Goal: Transaction & Acquisition: Purchase product/service

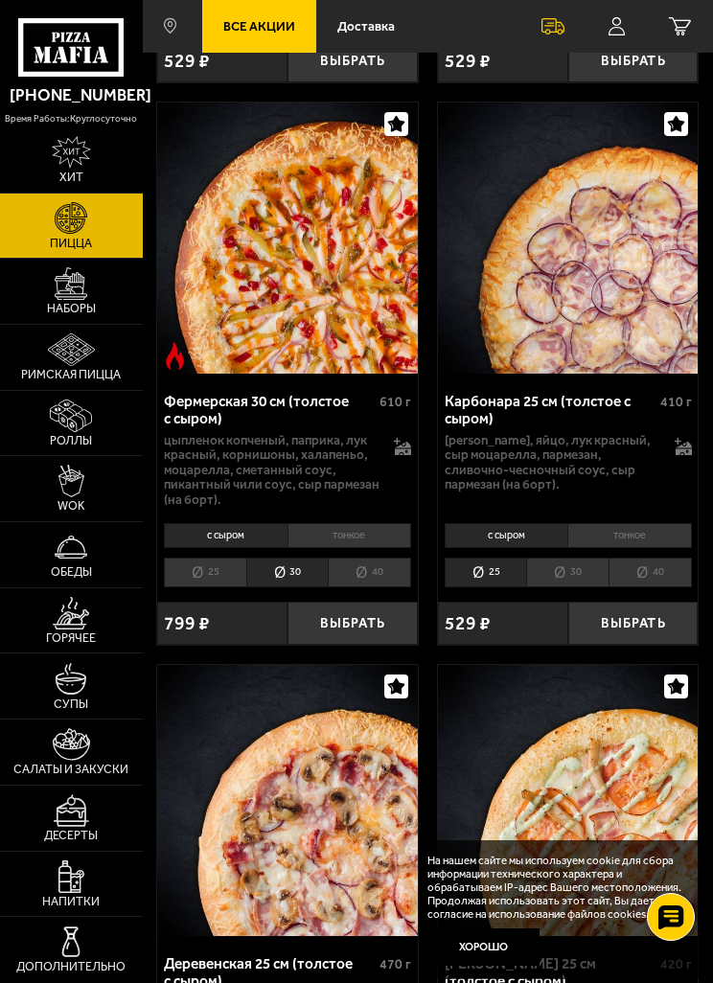
scroll to position [2797, 0]
click at [319, 558] on li "30" at bounding box center [287, 573] width 82 height 30
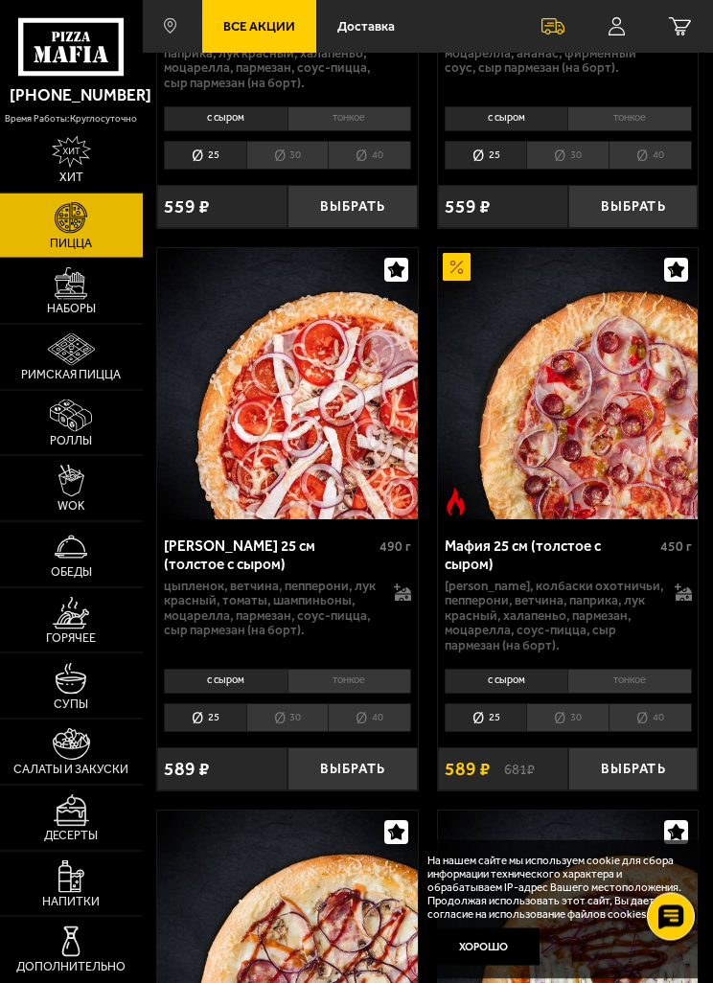
click at [567, 704] on li "30" at bounding box center [567, 719] width 82 height 30
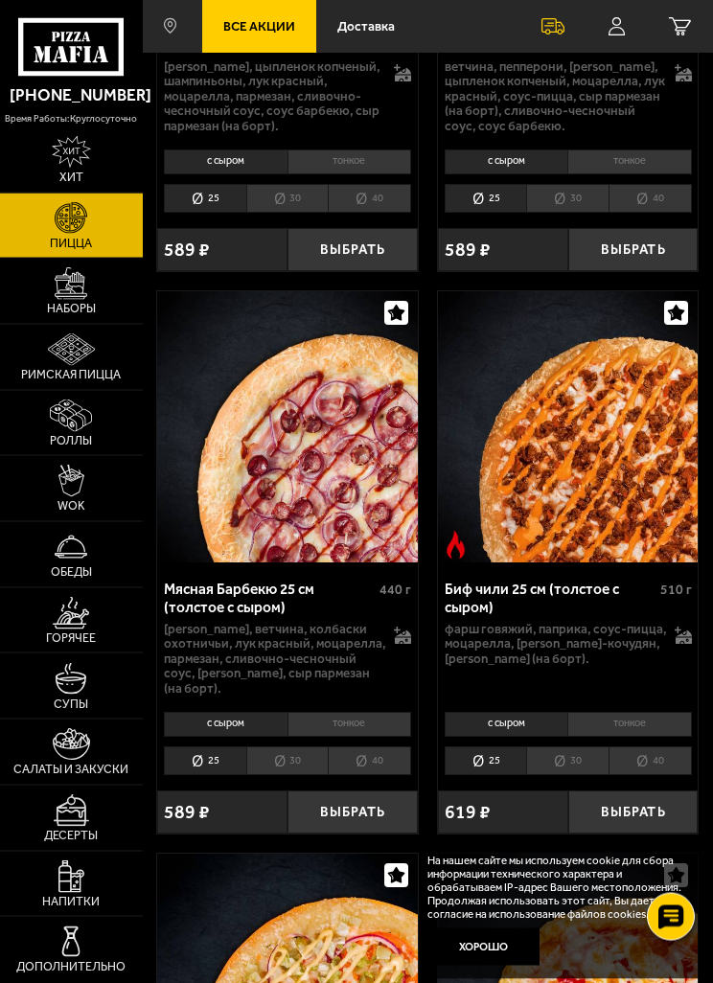
scroll to position [5390, 0]
click at [499, 965] on button "Хорошо" at bounding box center [482, 946] width 111 height 37
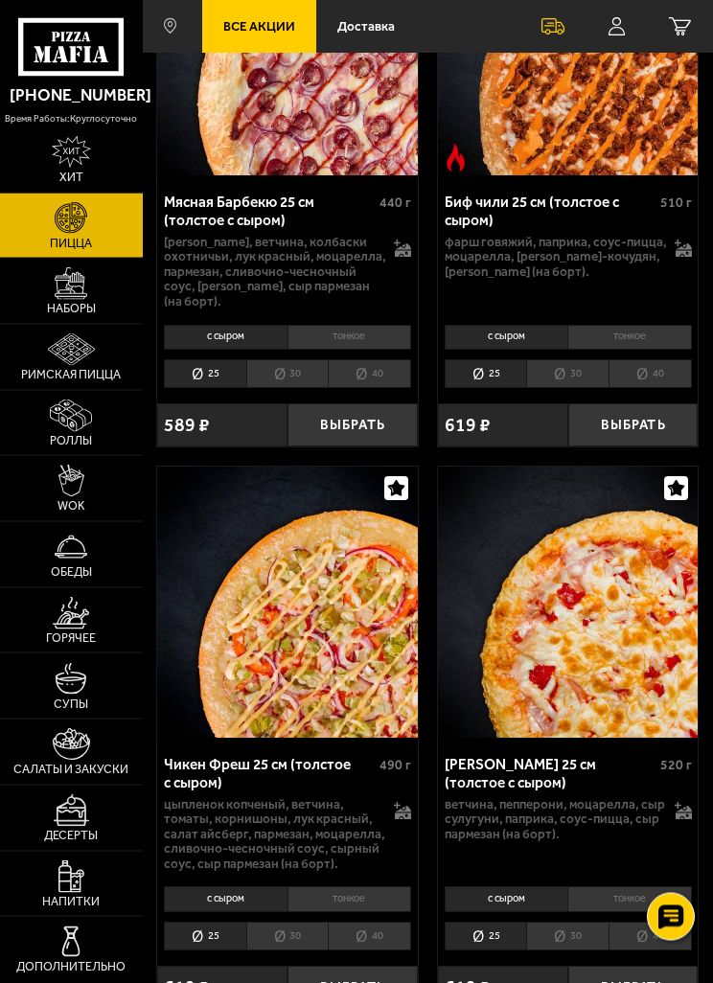
scroll to position [5780, 0]
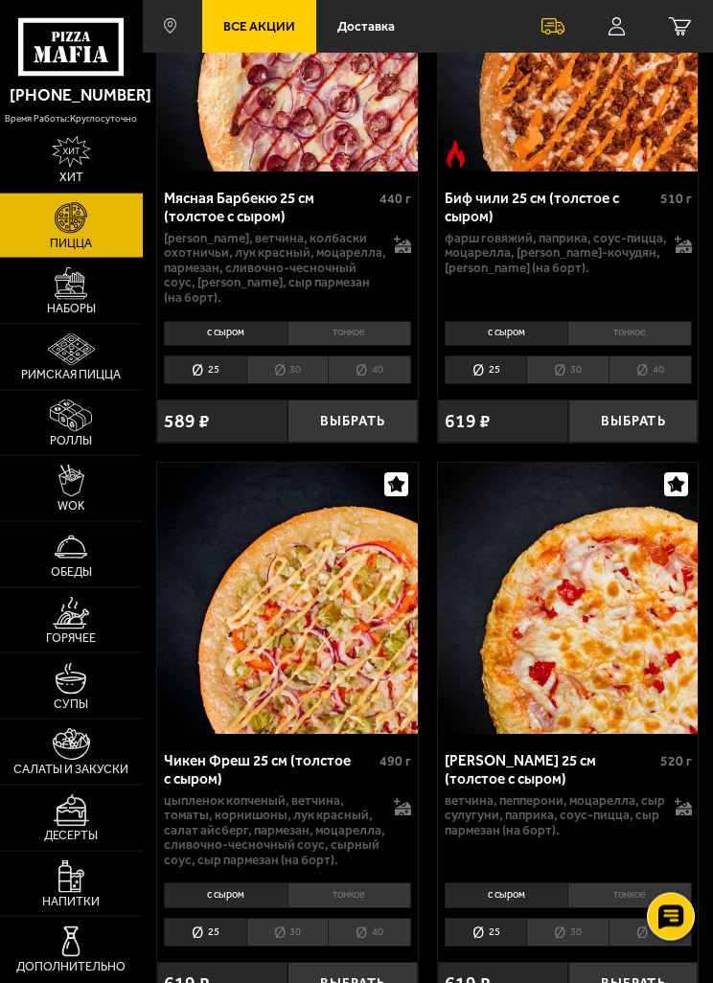
click at [288, 918] on li "30" at bounding box center [287, 933] width 82 height 30
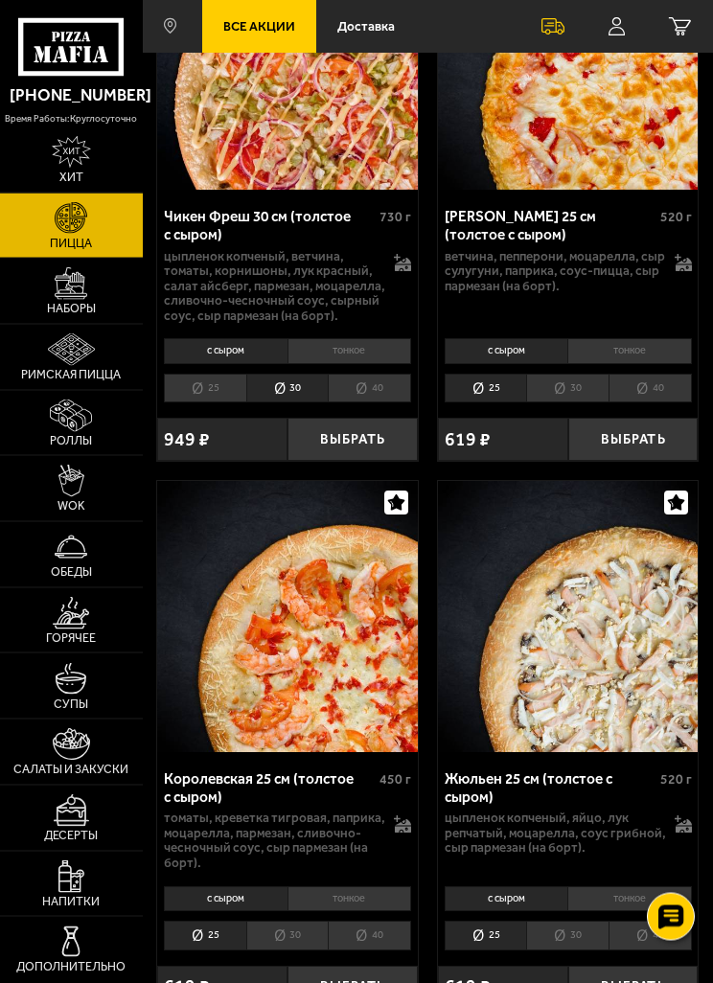
scroll to position [6326, 0]
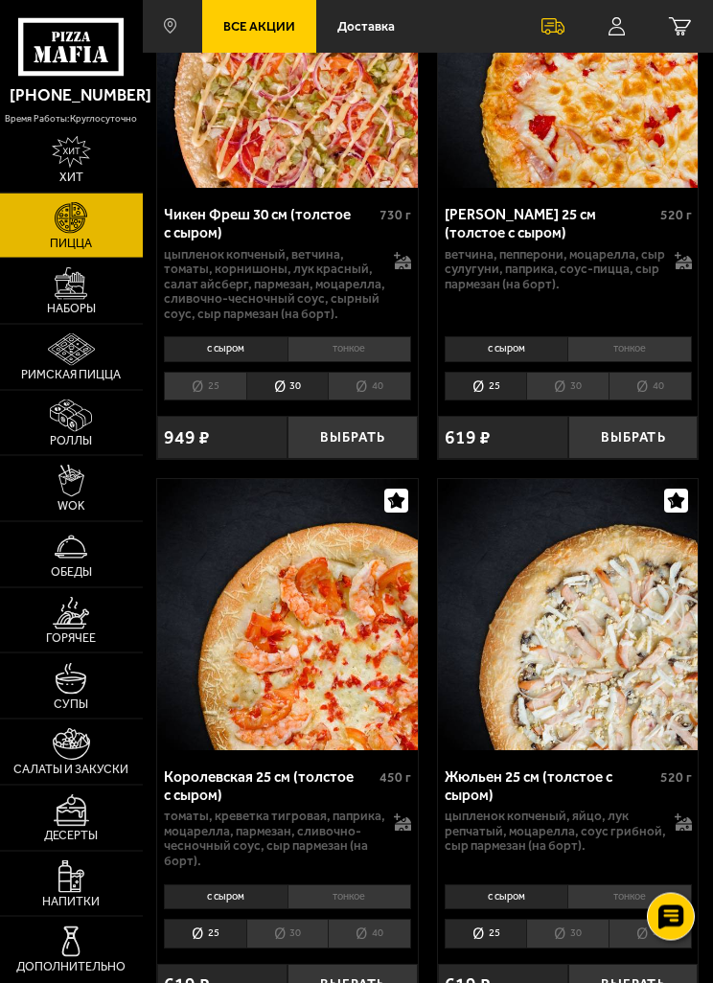
click at [578, 919] on li "30" at bounding box center [567, 934] width 82 height 30
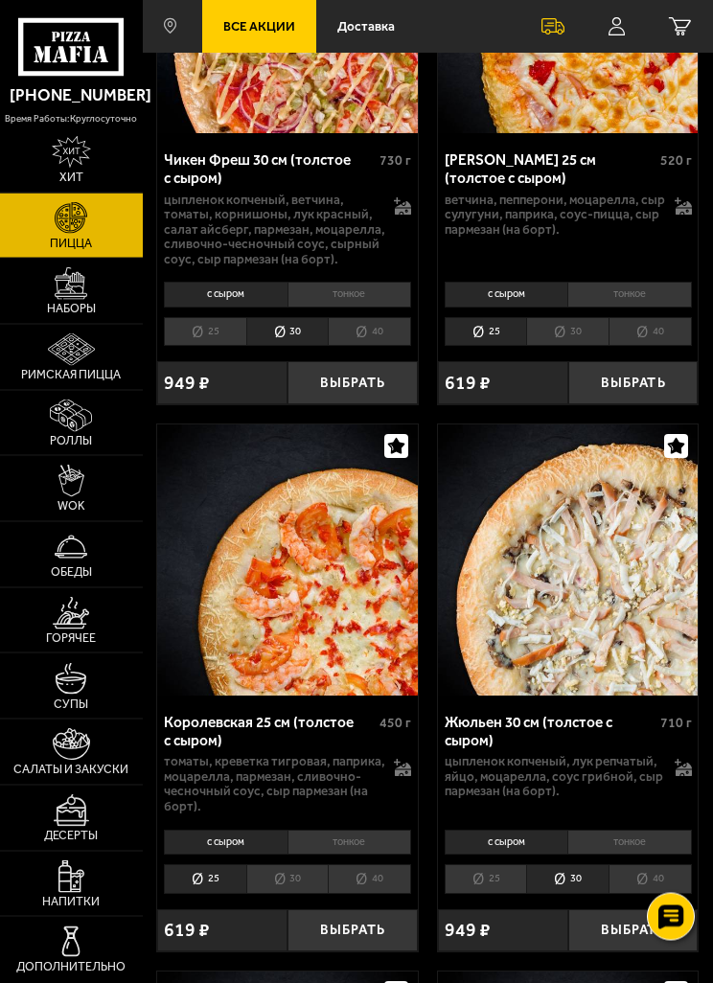
scroll to position [6426, 0]
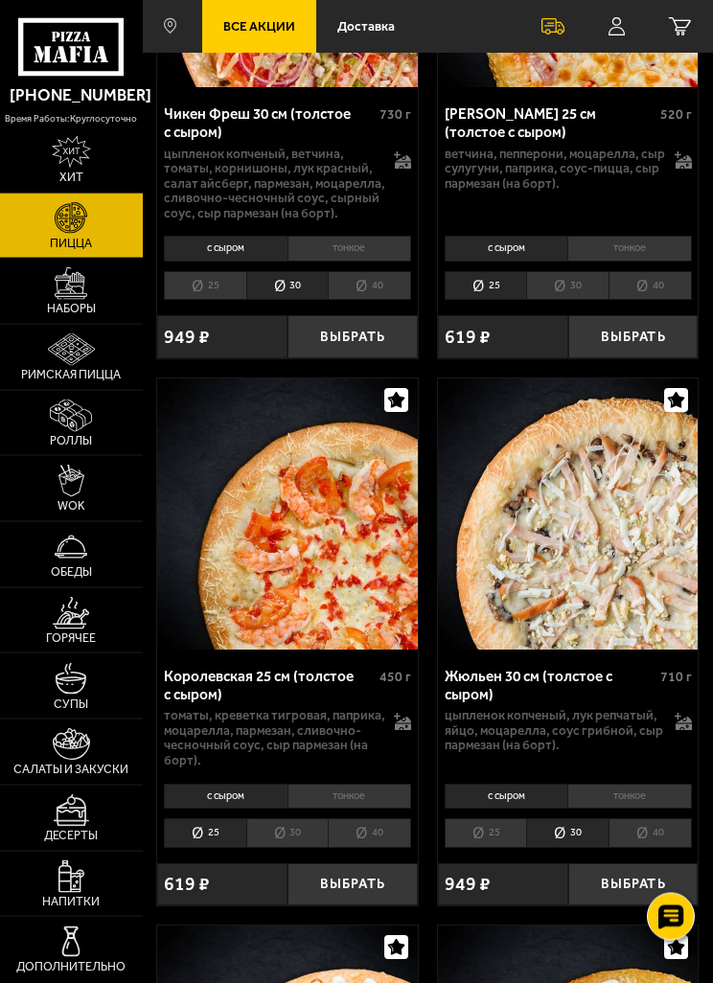
click at [275, 819] on li "30" at bounding box center [287, 834] width 82 height 30
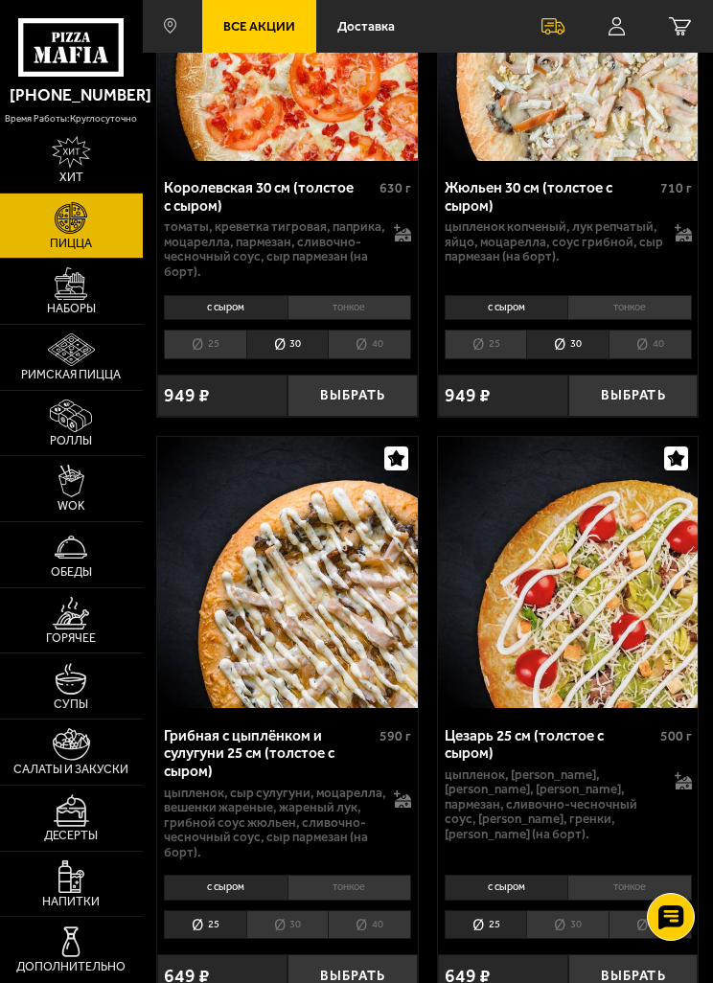
scroll to position [6941, 0]
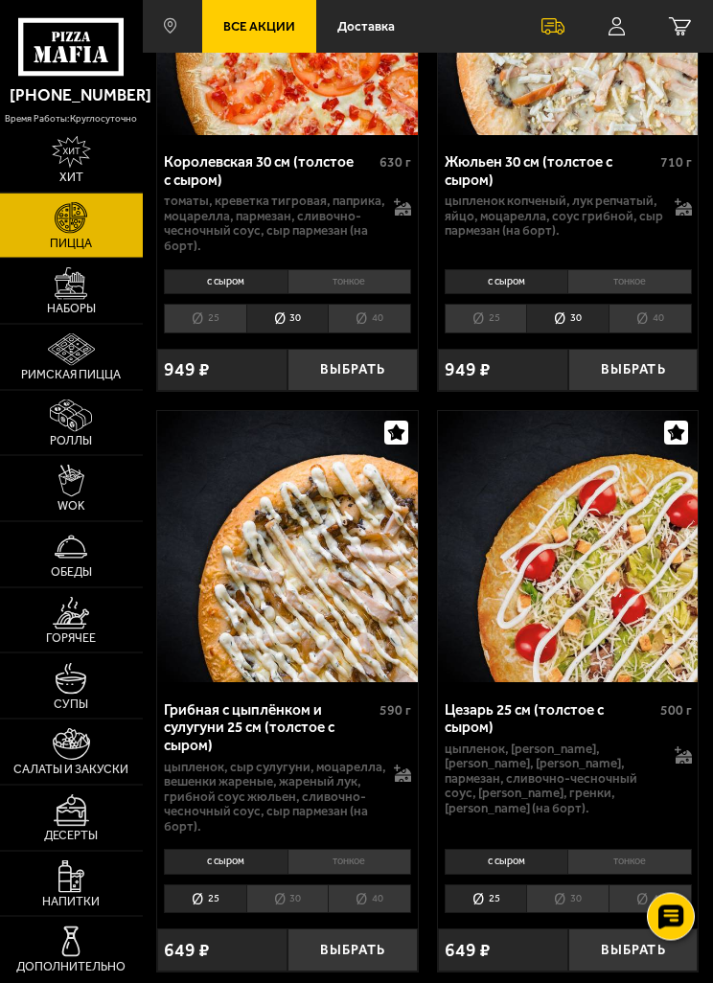
click at [573, 885] on li "30" at bounding box center [567, 900] width 82 height 30
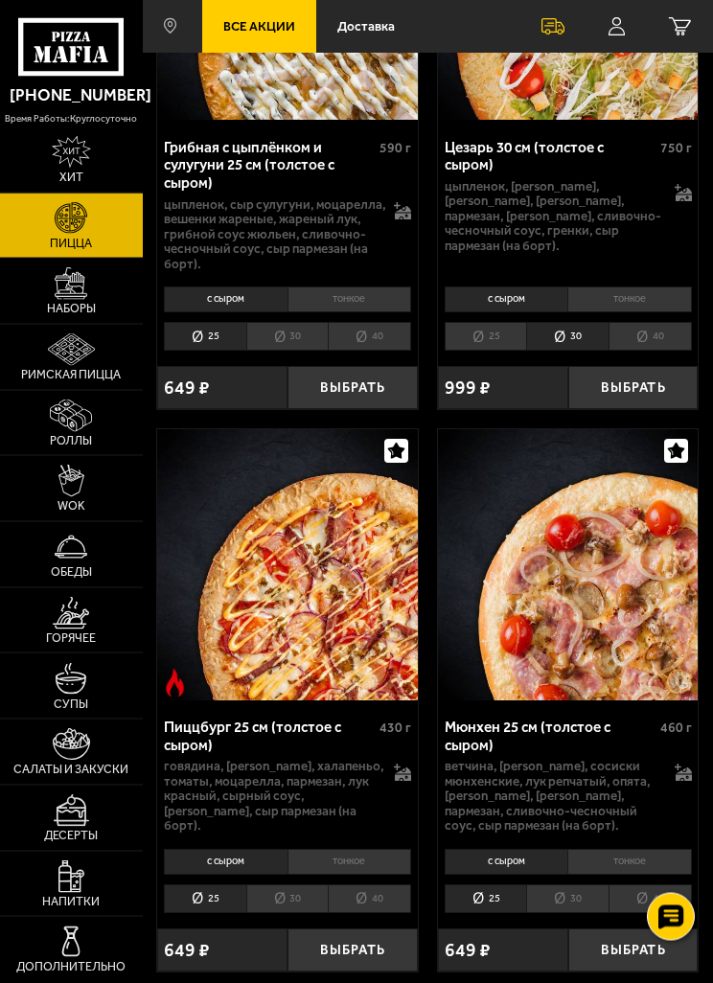
scroll to position [7504, 0]
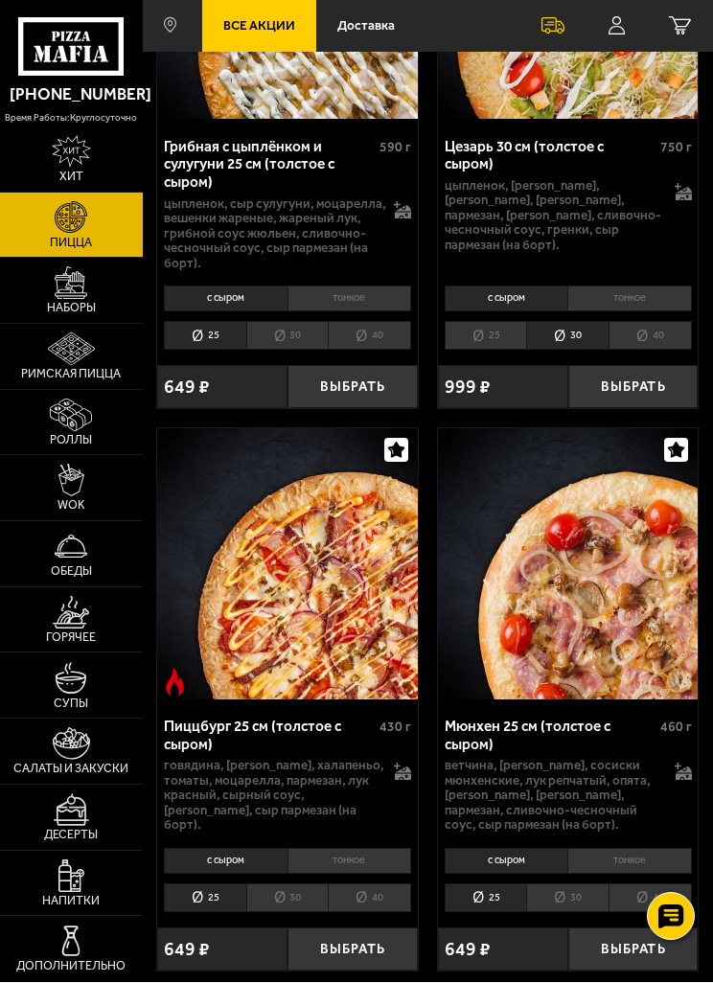
click at [573, 884] on li "30" at bounding box center [567, 899] width 82 height 30
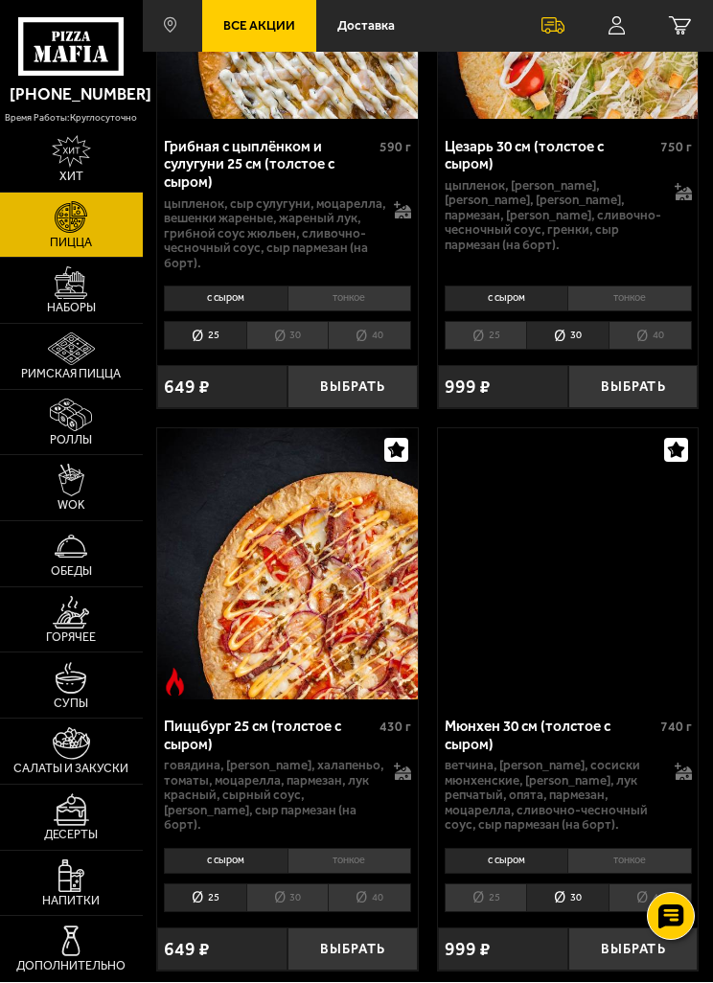
scroll to position [7505, 0]
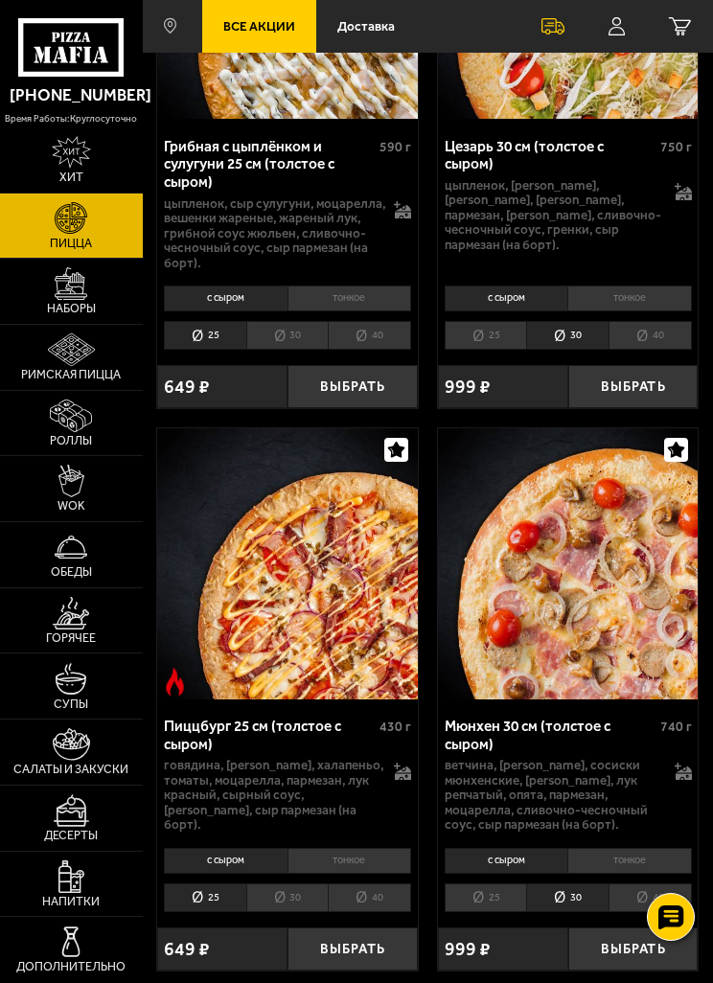
click at [286, 883] on li "30" at bounding box center [287, 898] width 82 height 30
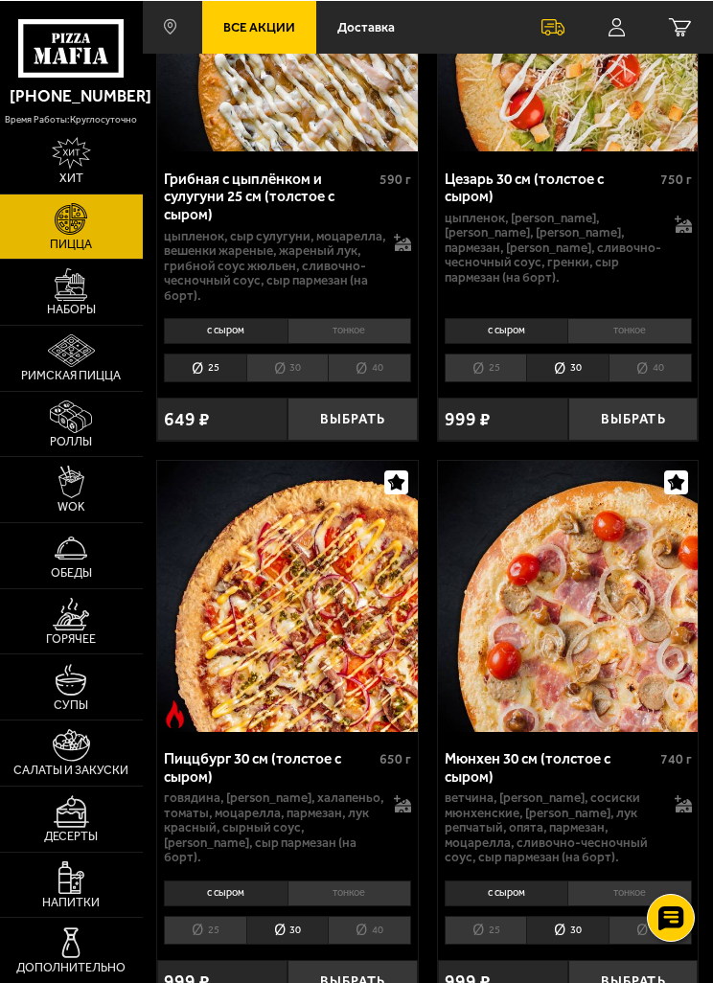
click at [373, 915] on li "40" at bounding box center [369, 930] width 83 height 30
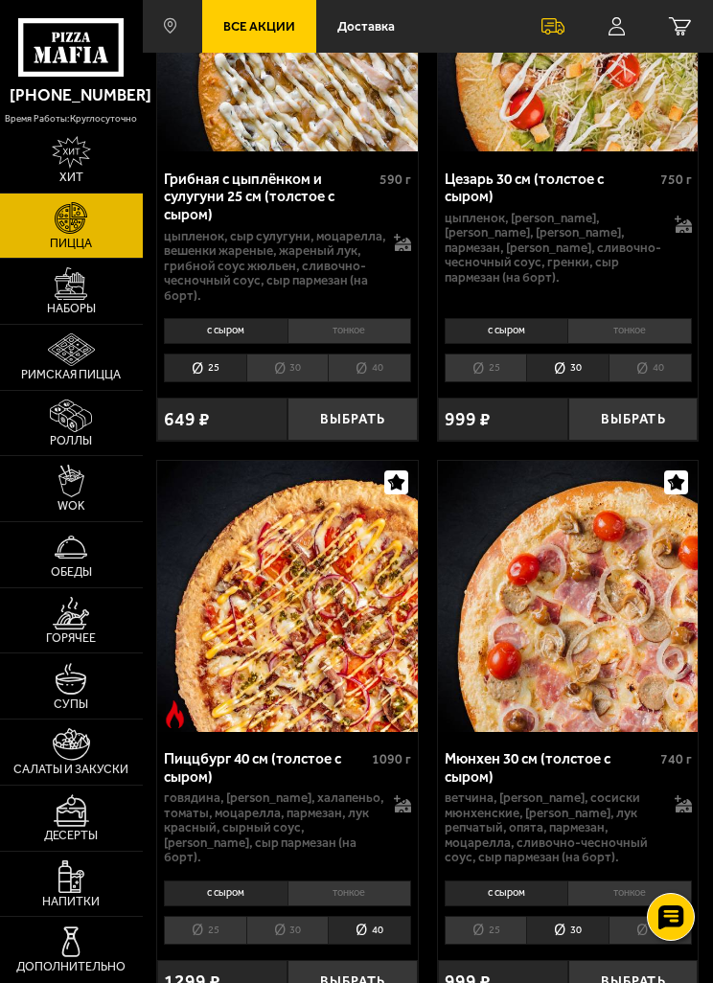
click at [285, 916] on li "30" at bounding box center [287, 931] width 82 height 30
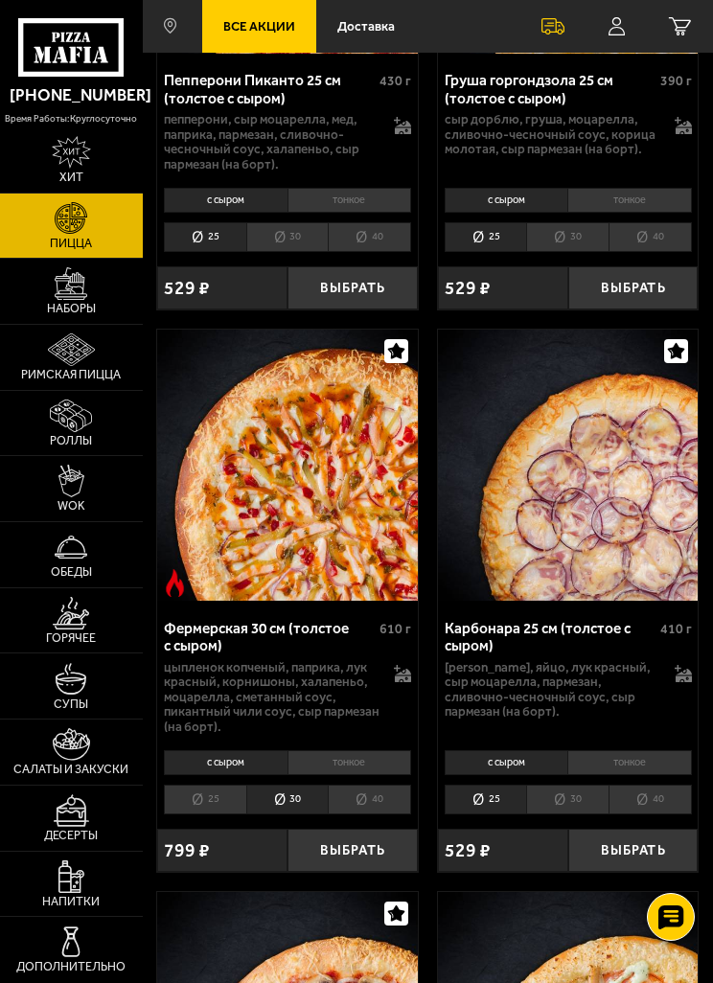
scroll to position [2556, 0]
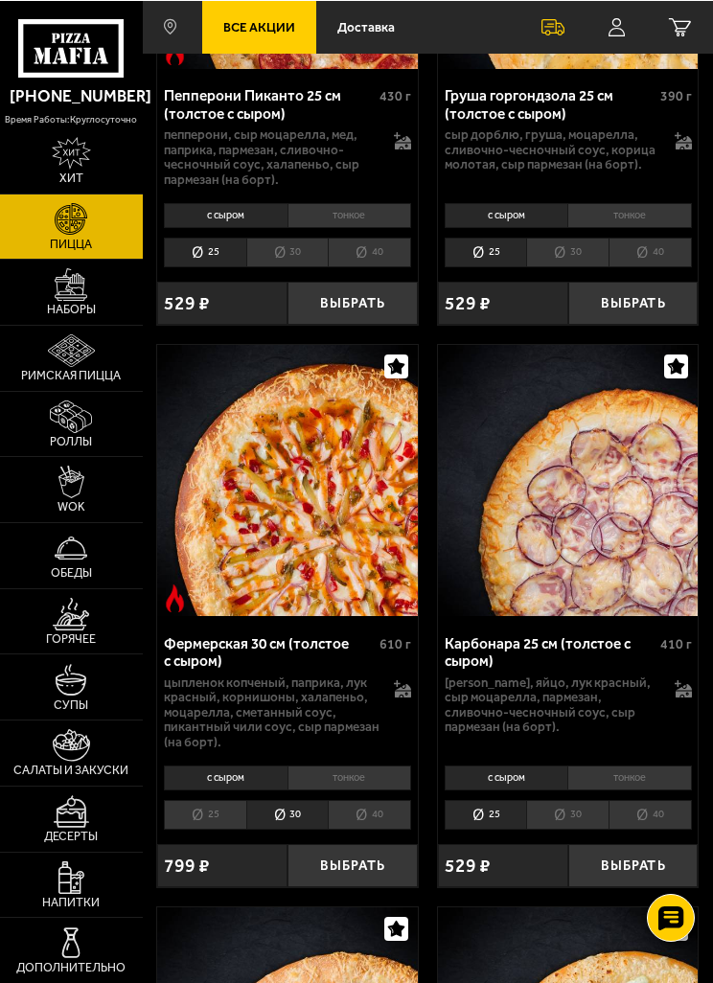
click at [330, 843] on button "Выбрать" at bounding box center [352, 864] width 130 height 43
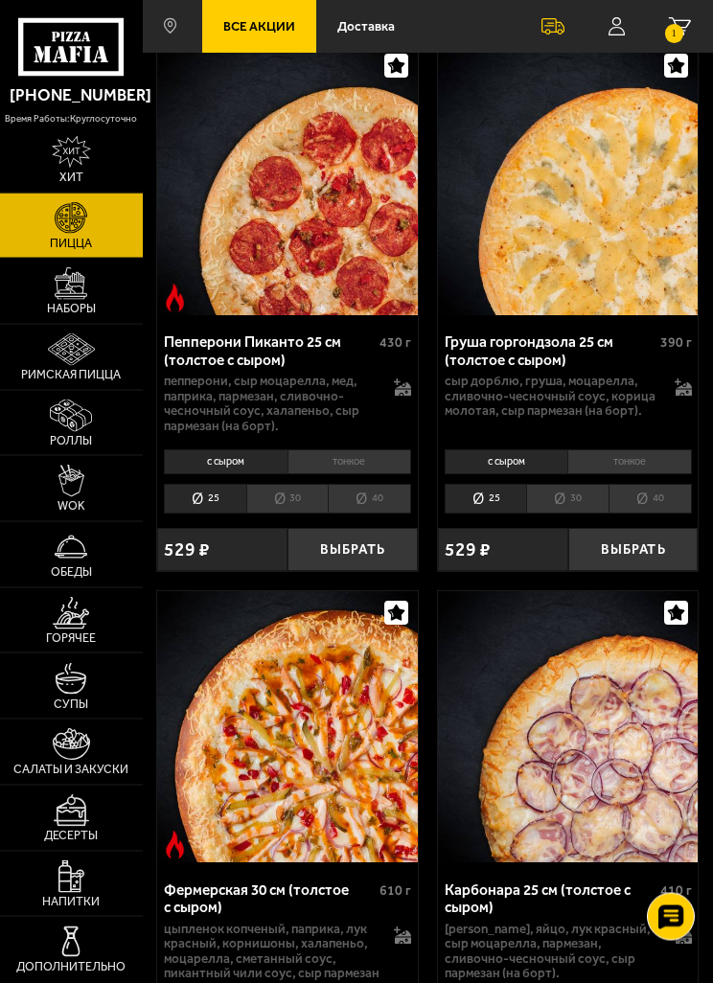
scroll to position [2277, 0]
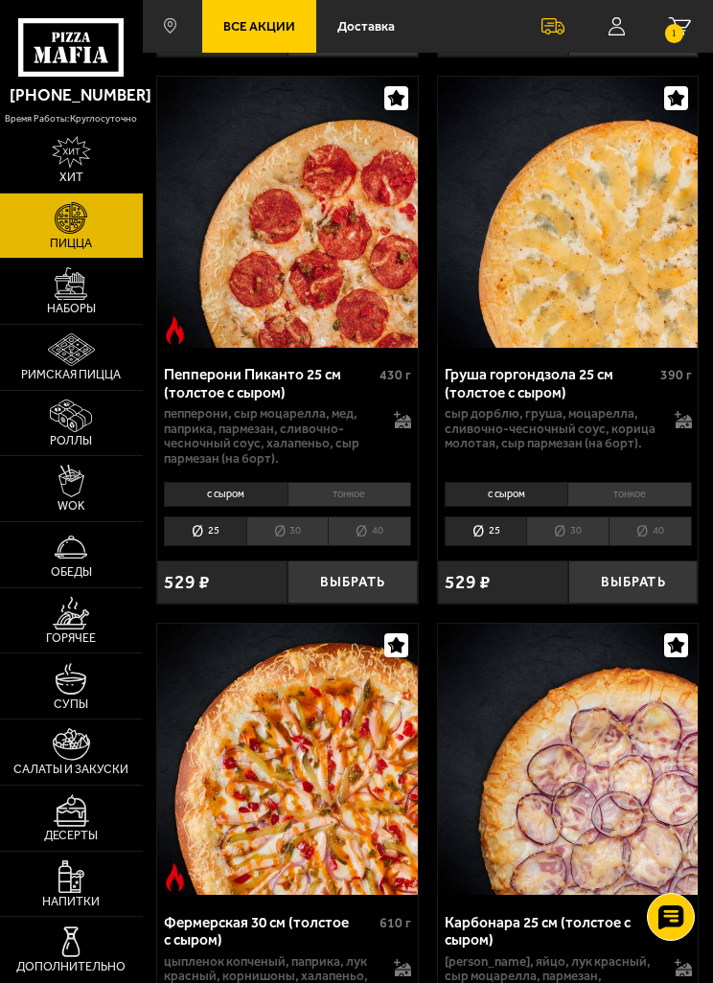
click at [58, 164] on img at bounding box center [71, 152] width 39 height 33
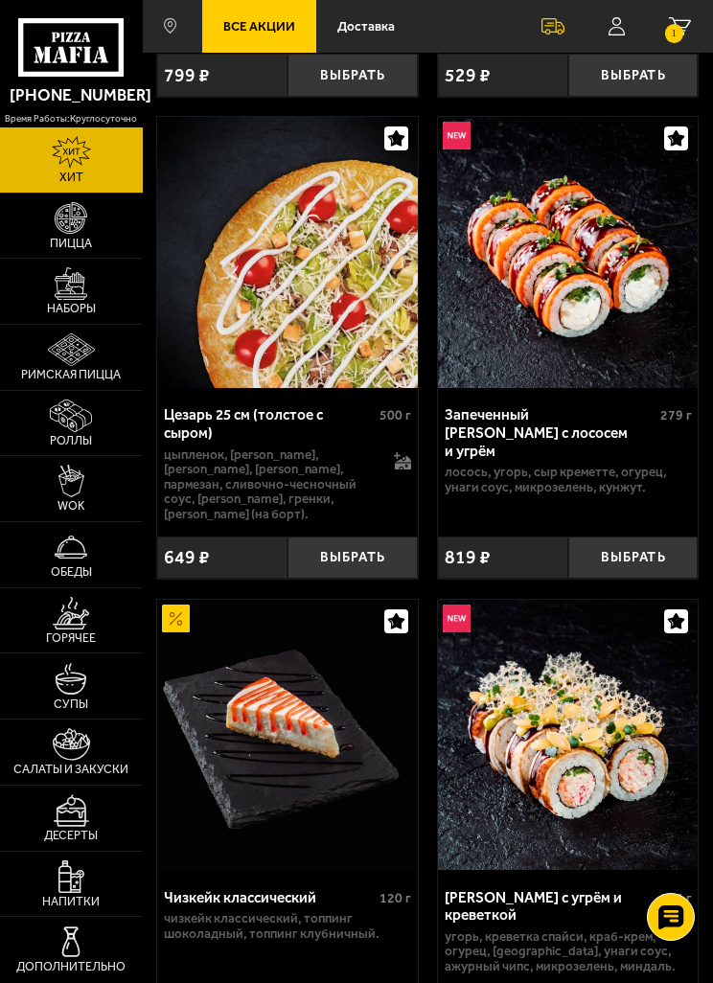
scroll to position [1957, 0]
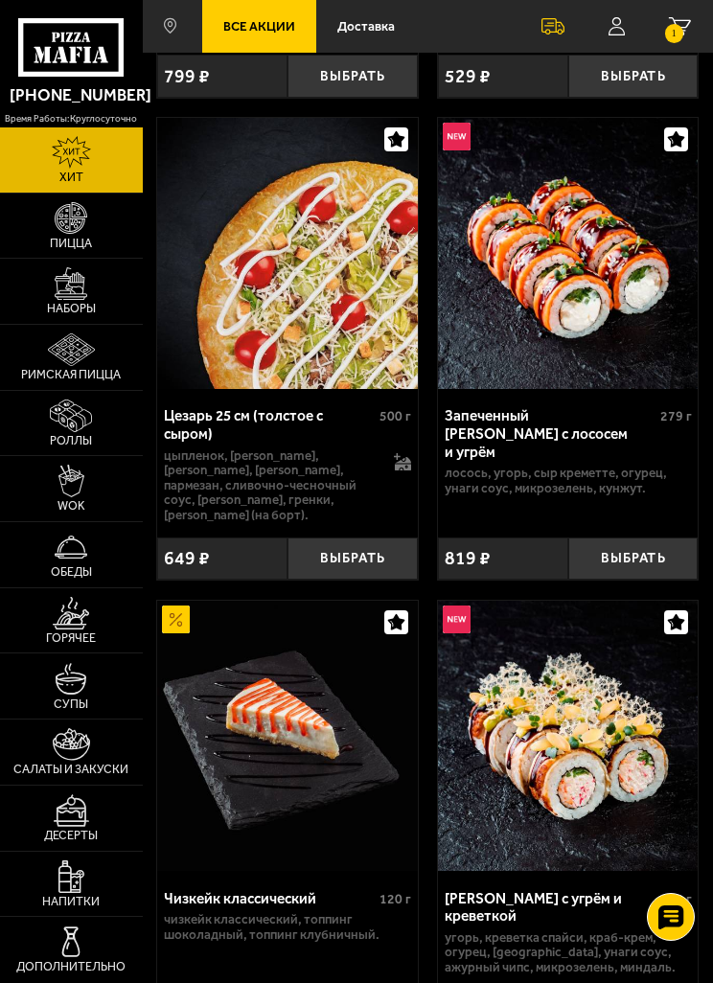
click at [670, 32] on small "1" at bounding box center [674, 33] width 18 height 18
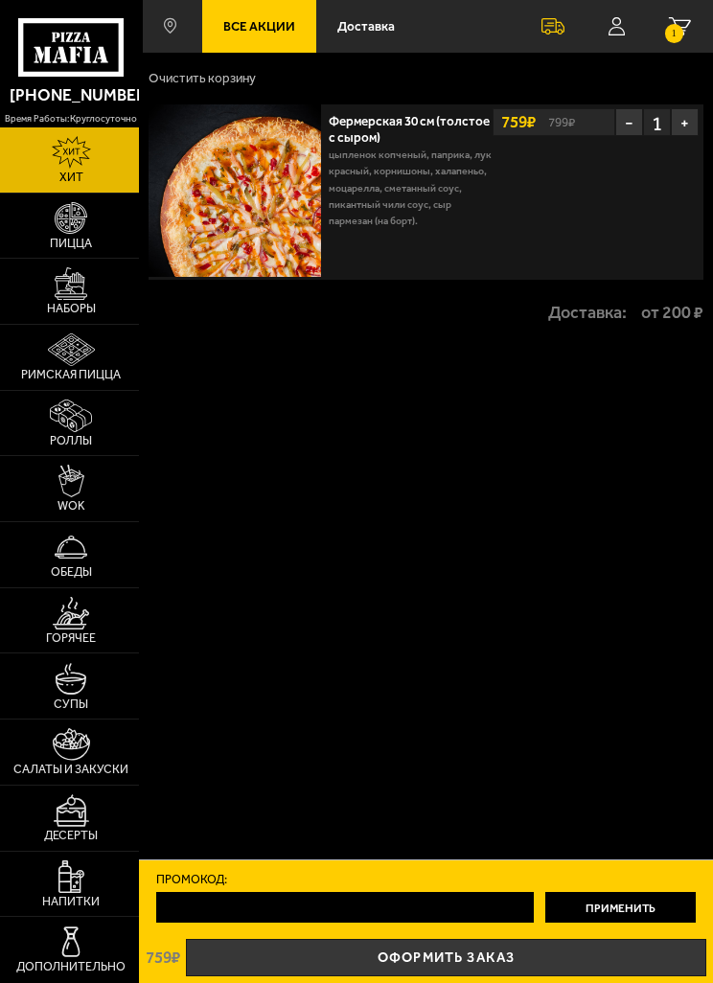
click at [357, 32] on span "Доставка" at bounding box center [365, 26] width 57 height 13
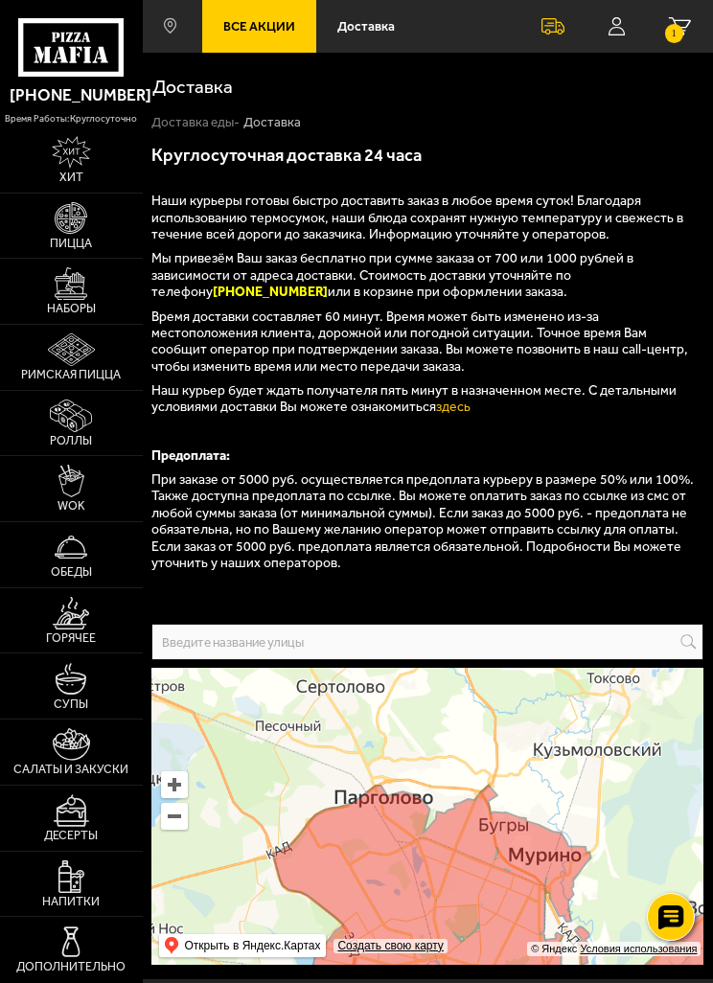
click at [62, 235] on img at bounding box center [71, 218] width 33 height 33
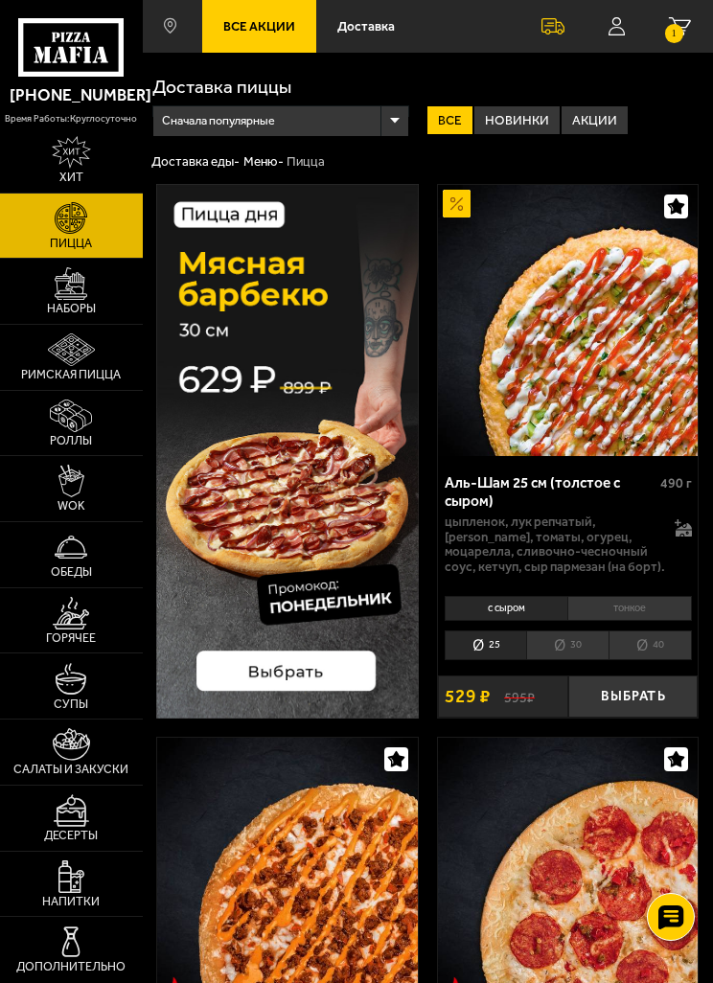
click at [201, 123] on span "Сначала популярные" at bounding box center [218, 120] width 113 height 35
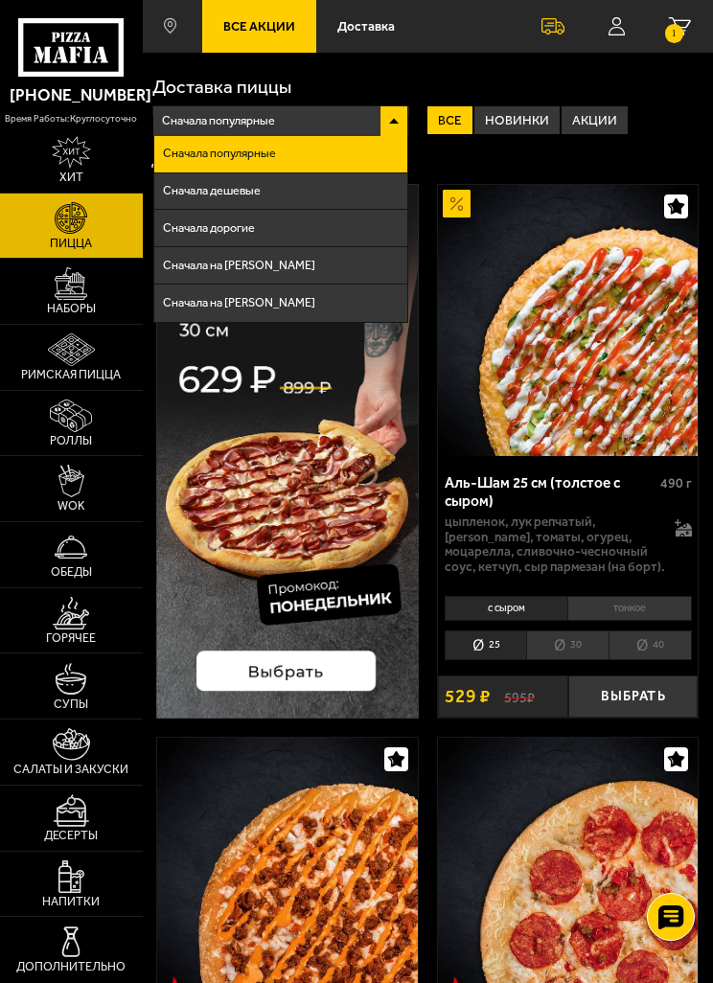
click at [204, 195] on span "Сначала дешевые" at bounding box center [212, 191] width 98 height 12
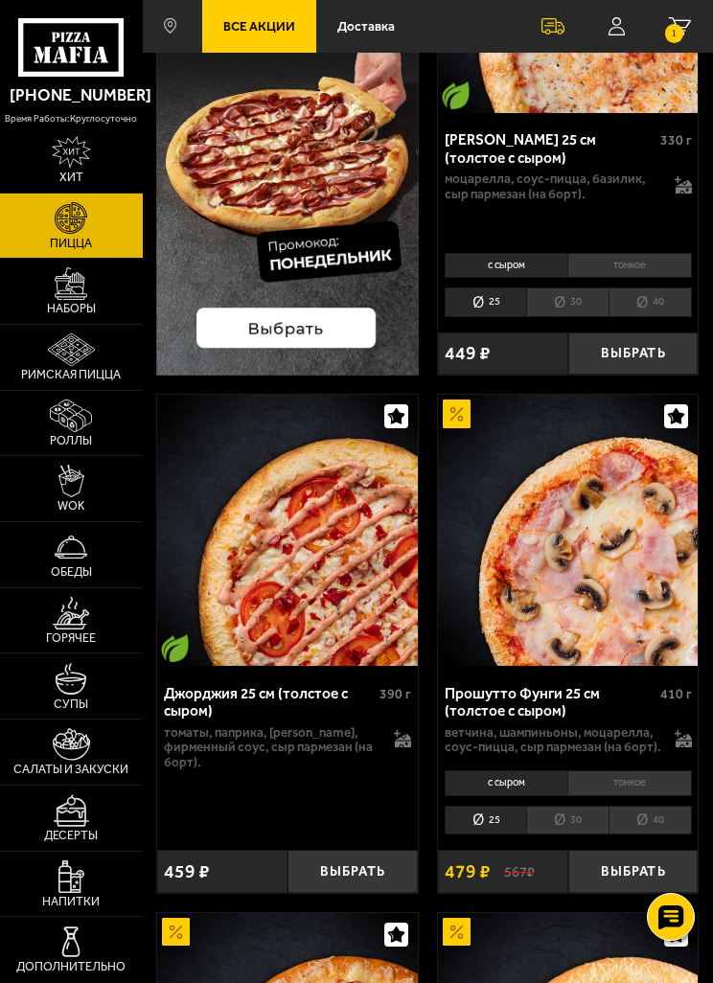
click at [67, 169] on img at bounding box center [71, 152] width 39 height 33
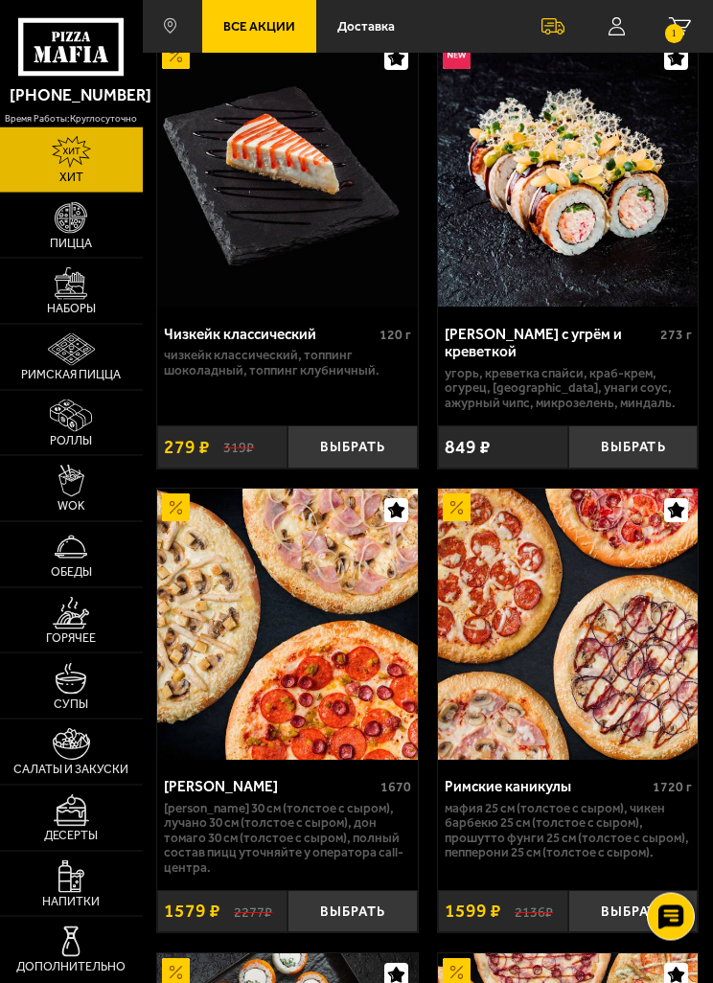
scroll to position [2466, 0]
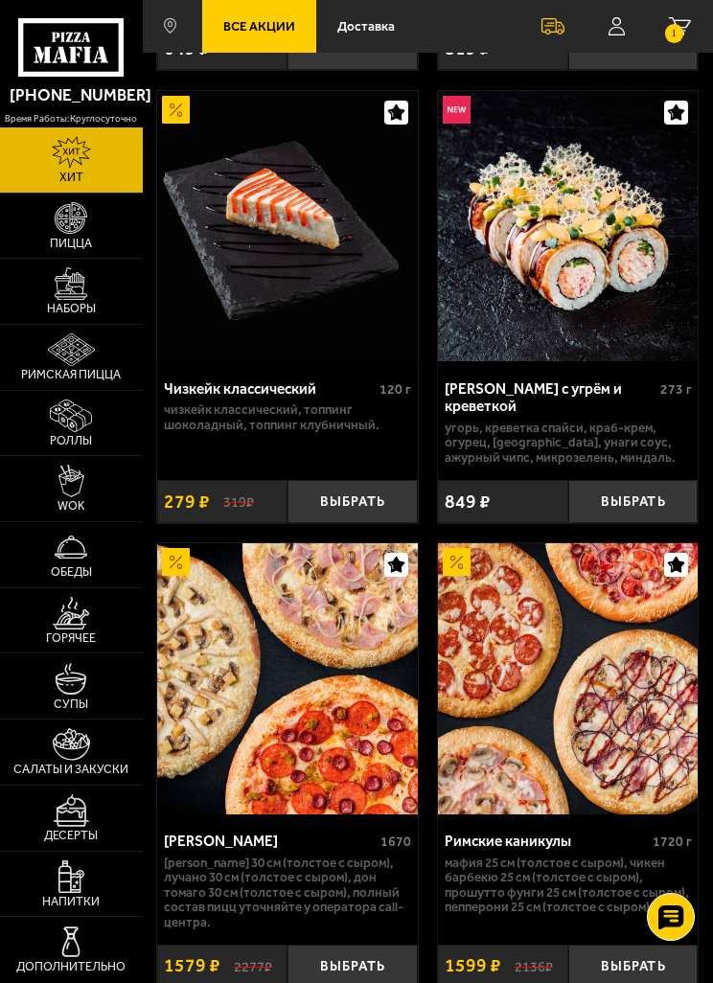
click at [59, 235] on img at bounding box center [71, 218] width 33 height 33
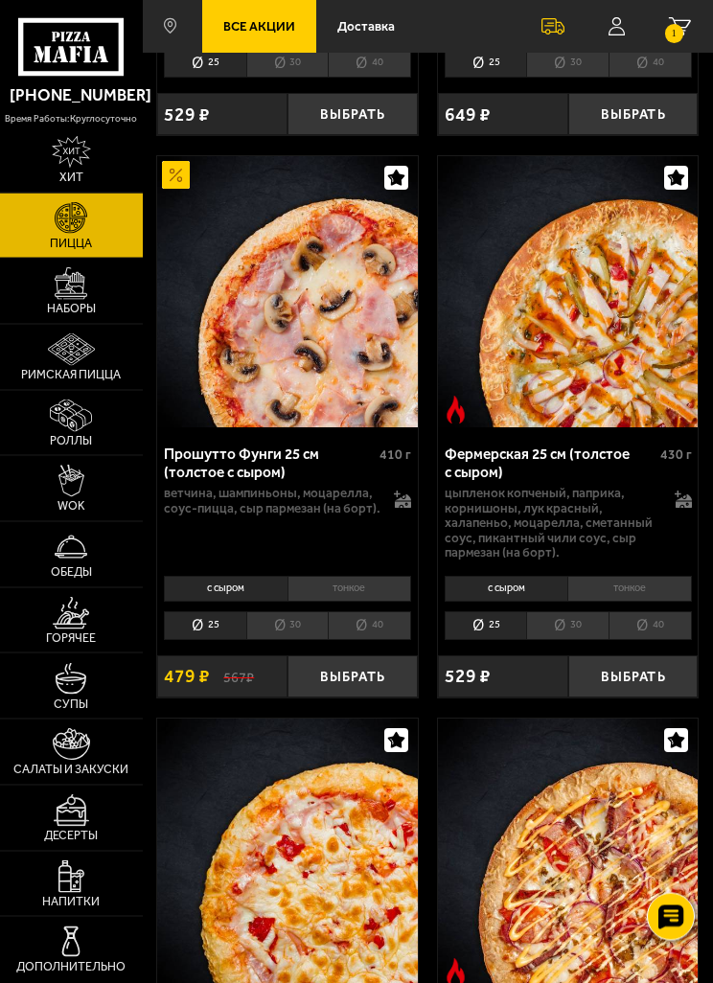
scroll to position [2815, 0]
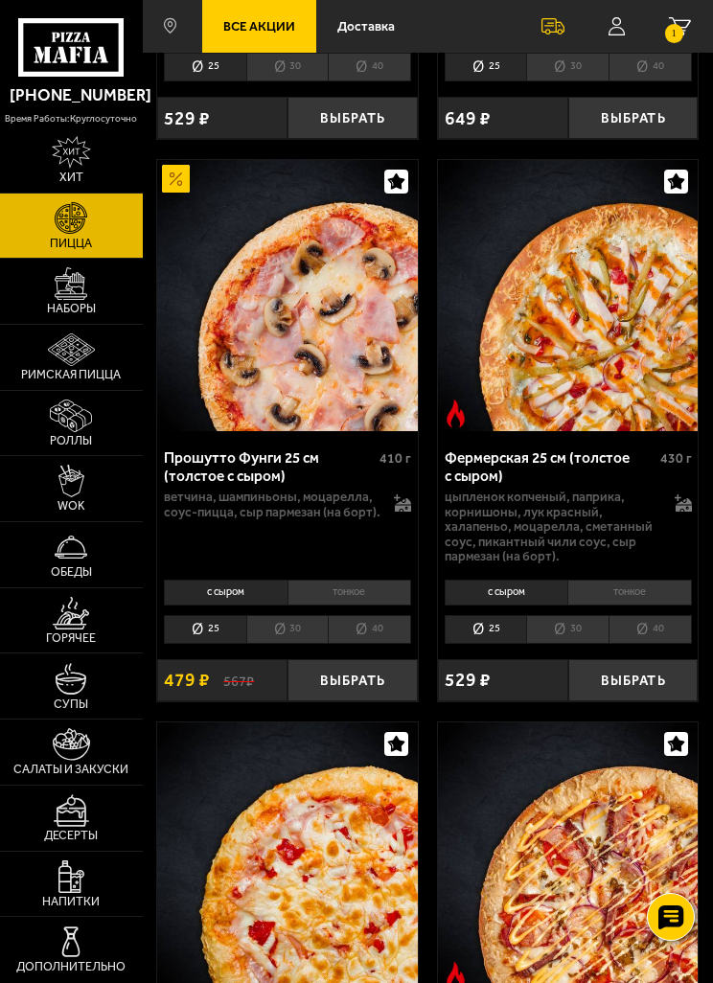
click at [480, 615] on li "25" at bounding box center [485, 630] width 82 height 30
click at [636, 659] on button "Выбрать" at bounding box center [633, 680] width 130 height 43
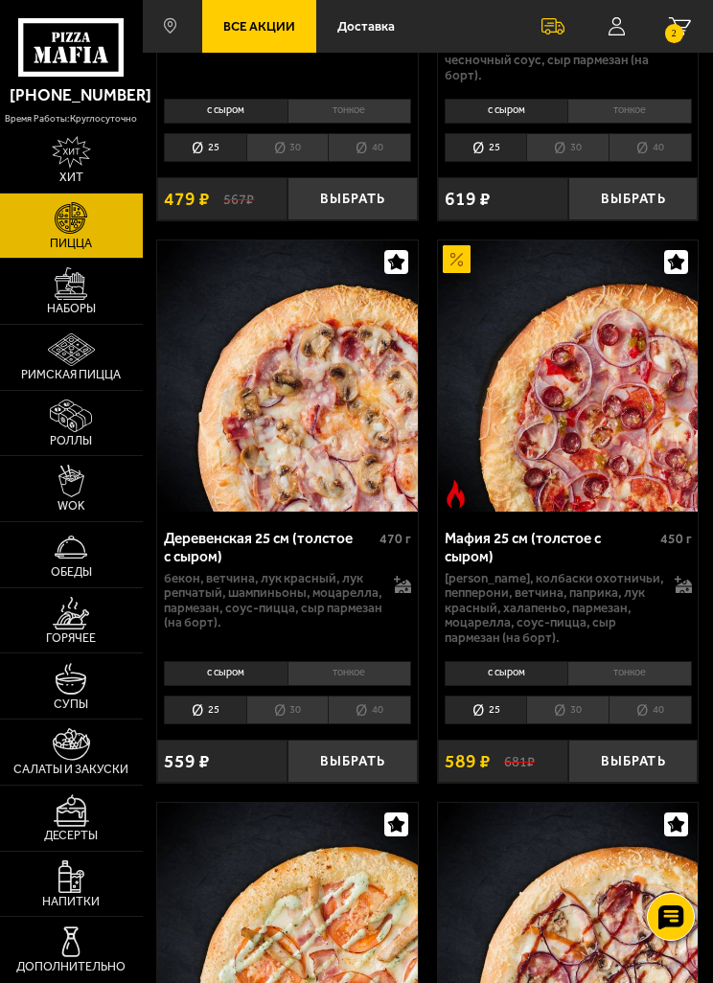
scroll to position [4402, 0]
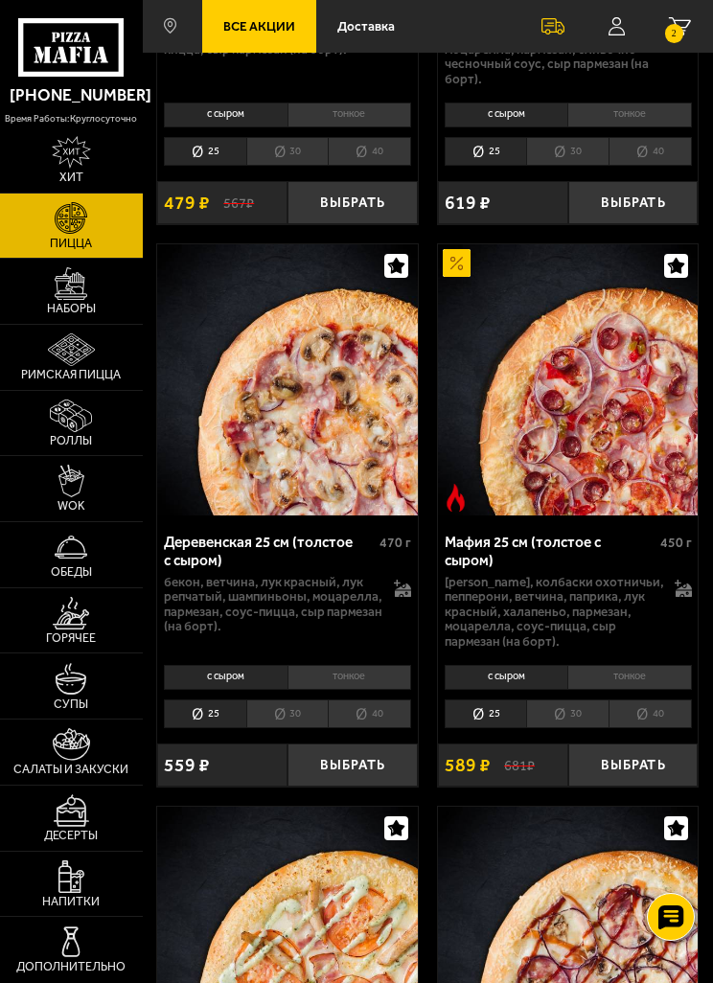
click at [613, 743] on button "Выбрать" at bounding box center [633, 764] width 130 height 43
click at [670, 36] on small "3" at bounding box center [674, 33] width 18 height 18
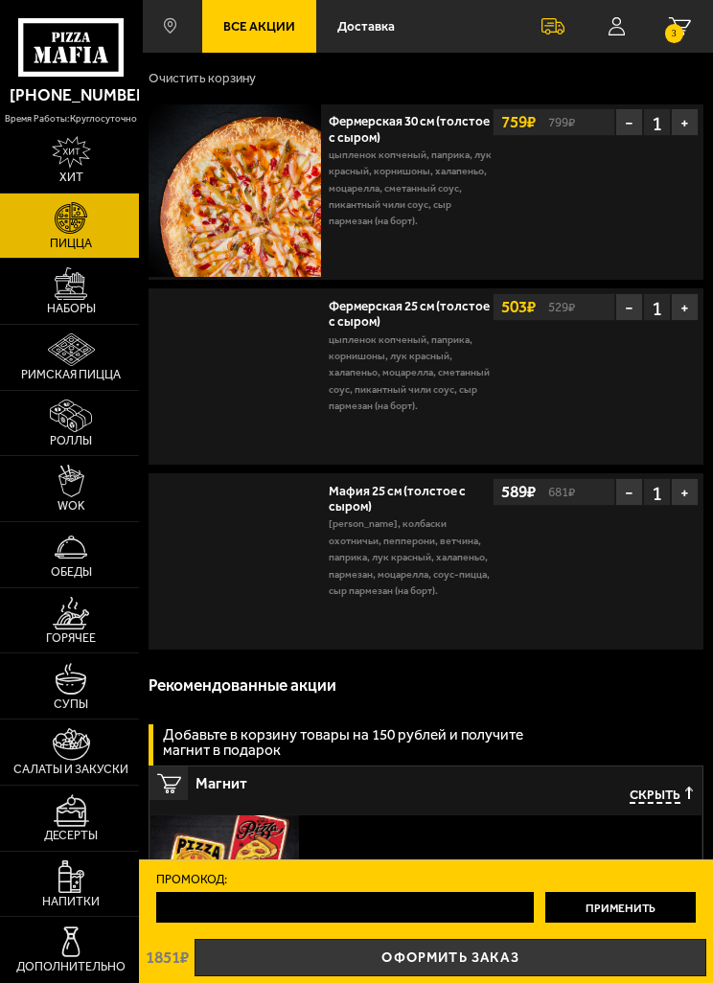
scroll to position [0, 0]
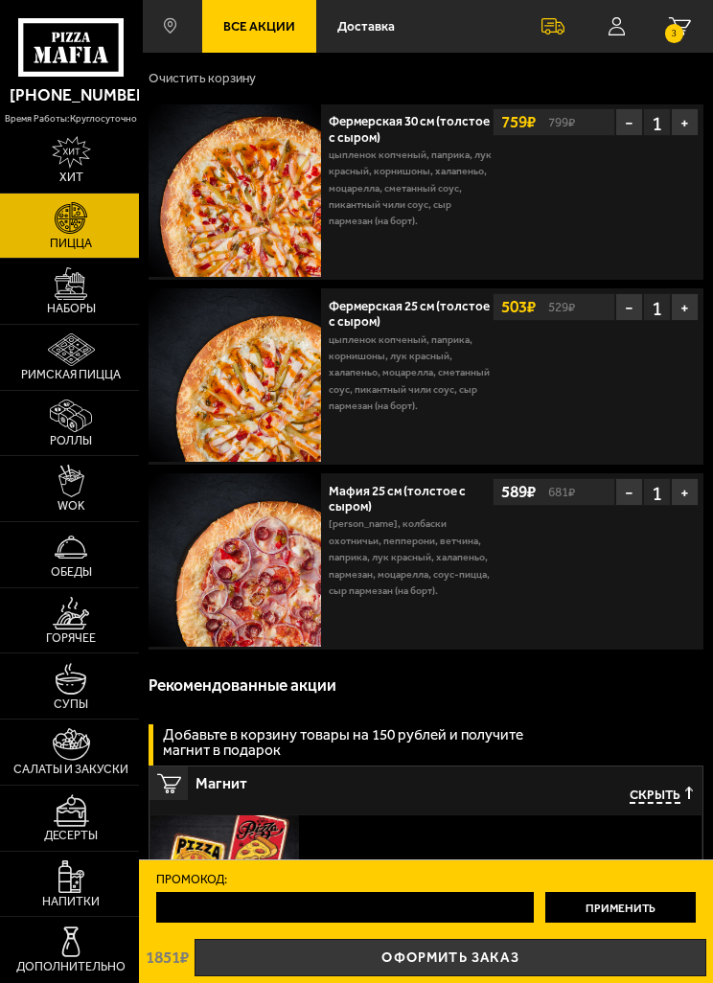
click at [624, 116] on button "−" at bounding box center [629, 122] width 28 height 28
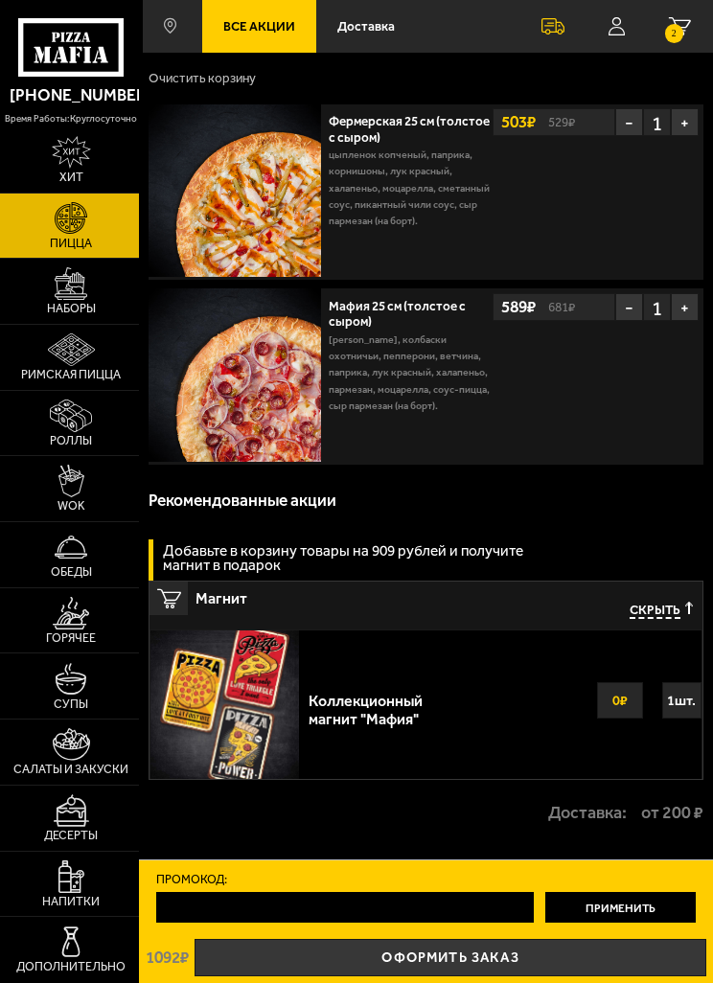
click at [400, 950] on link "Оформить заказ" at bounding box center [449, 957] width 511 height 37
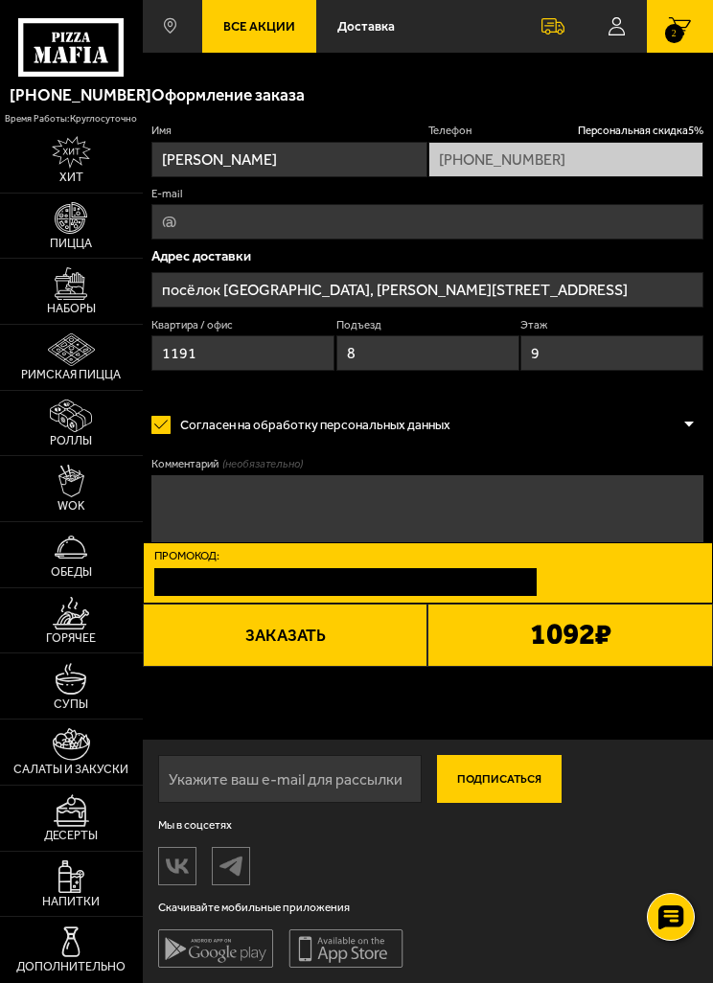
click at [218, 221] on input "E-mail" at bounding box center [427, 221] width 552 height 35
type input "[PERSON_NAME]"
type input "subb"
type input "[EMAIL_ADDRESS][DOMAIN_NAME]"
click at [276, 712] on div "Ваш заказ Очистить корзину Доставка еды - Корзина Фермерская 25 см (толстое с с…" at bounding box center [428, 525] width 570 height 915
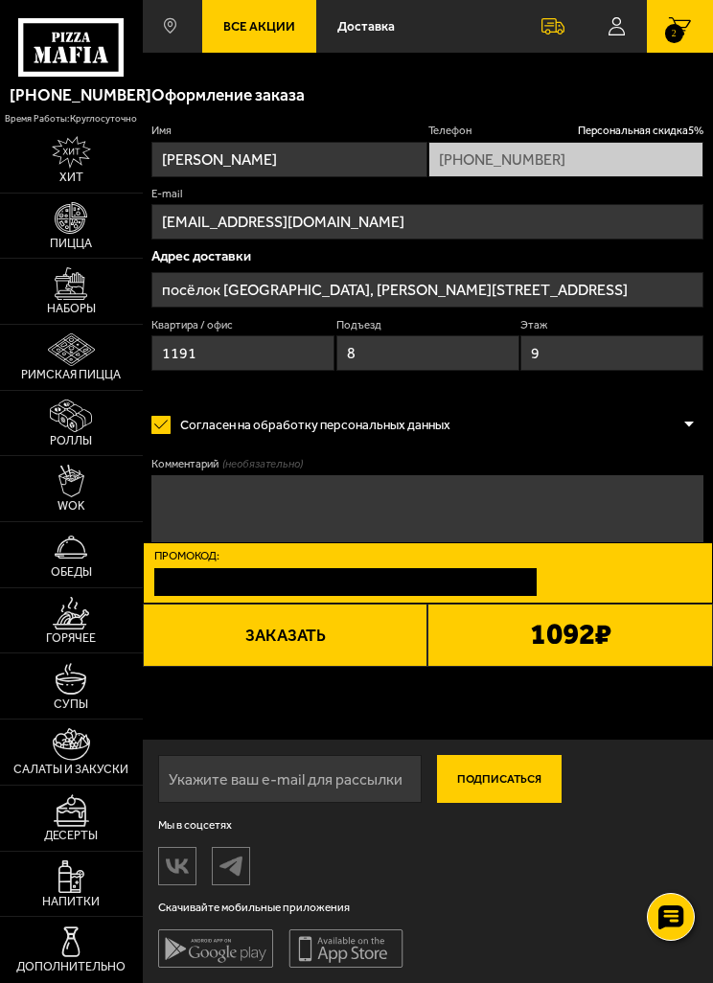
click at [239, 726] on div "Ваш заказ Очистить корзину Доставка еды - Корзина Фермерская 25 см (толстое с с…" at bounding box center [428, 525] width 570 height 915
click at [275, 630] on button "Заказать" at bounding box center [285, 634] width 285 height 63
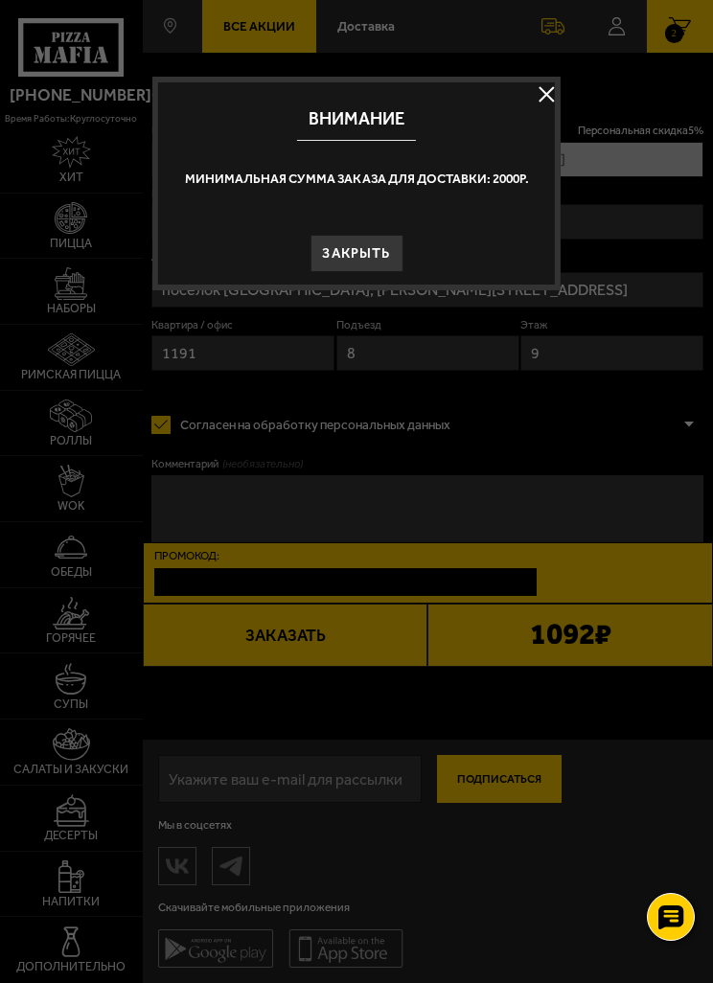
click at [353, 266] on button "Закрыть" at bounding box center [356, 253] width 93 height 37
